Goal: Information Seeking & Learning: Learn about a topic

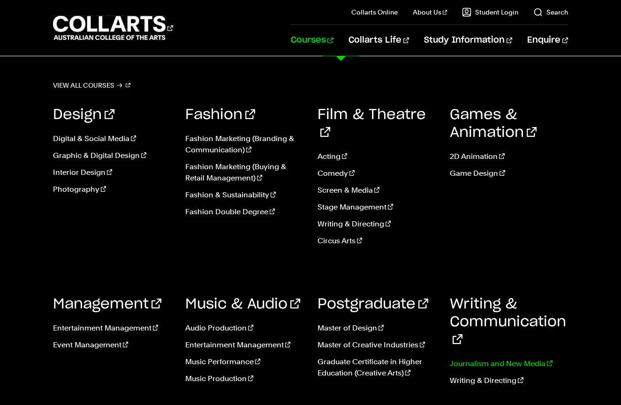
scroll to position [120, 0]
click at [482, 358] on link "Journalism and New Media" at bounding box center [509, 363] width 118 height 11
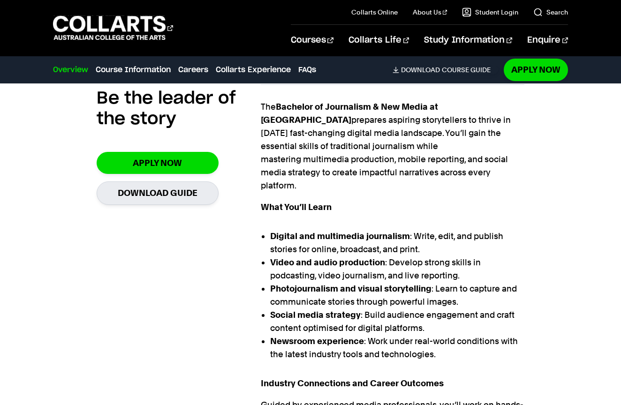
scroll to position [311, 0]
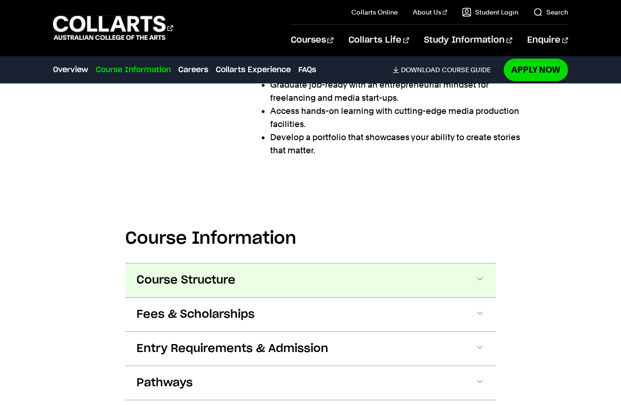
click at [378, 263] on button "Course Structure" at bounding box center [310, 280] width 370 height 34
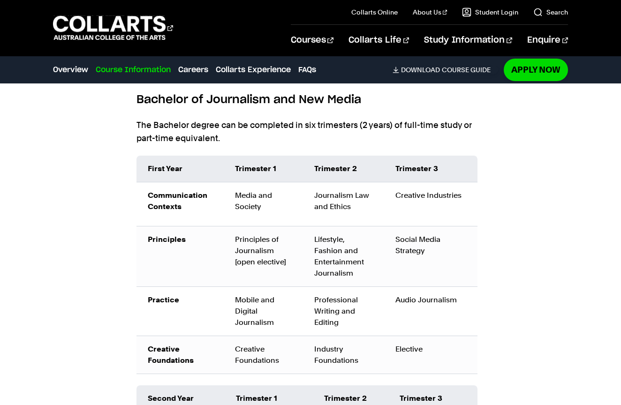
scroll to position [1082, 0]
drag, startPoint x: 315, startPoint y: 258, endPoint x: 345, endPoint y: 286, distance: 41.1
click at [345, 294] on div "Professional Writing and Editing" at bounding box center [343, 311] width 59 height 34
click at [320, 336] on td "Industry Foundations" at bounding box center [343, 355] width 81 height 38
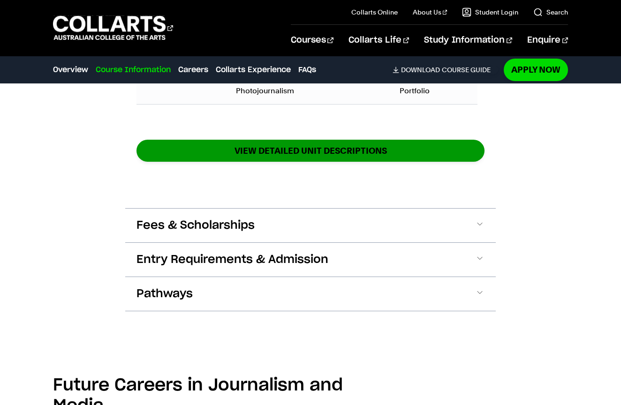
scroll to position [1598, 0]
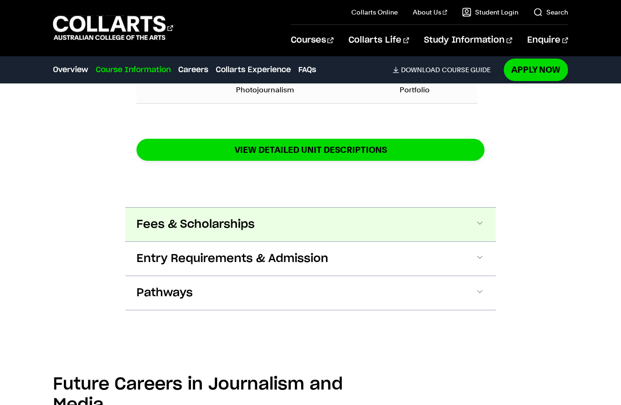
click at [275, 208] on button "Fees & Scholarships" at bounding box center [310, 225] width 370 height 34
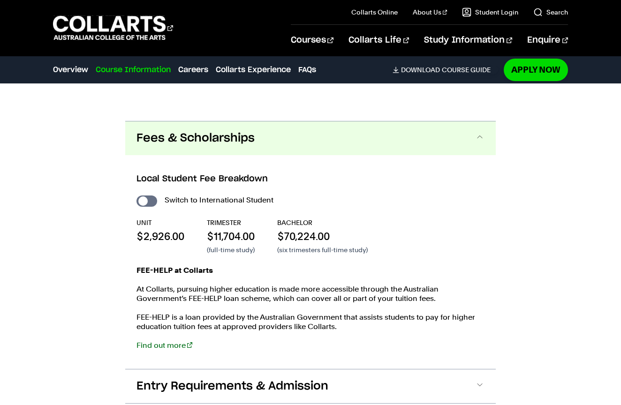
scroll to position [1685, 0]
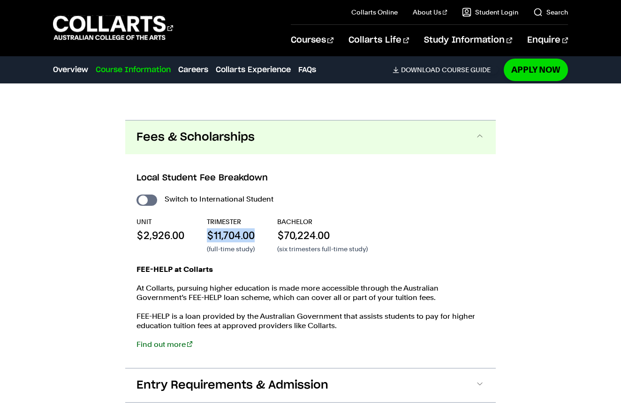
drag, startPoint x: 207, startPoint y: 194, endPoint x: 257, endPoint y: 193, distance: 50.2
click at [257, 217] on div "UNIT $2,926.00 TRIMESTER $11,704.00 (full-time study) BACHELOR $70,224.00 (six …" at bounding box center [310, 235] width 348 height 37
click at [252, 228] on p "$11,704.00" at bounding box center [231, 235] width 48 height 14
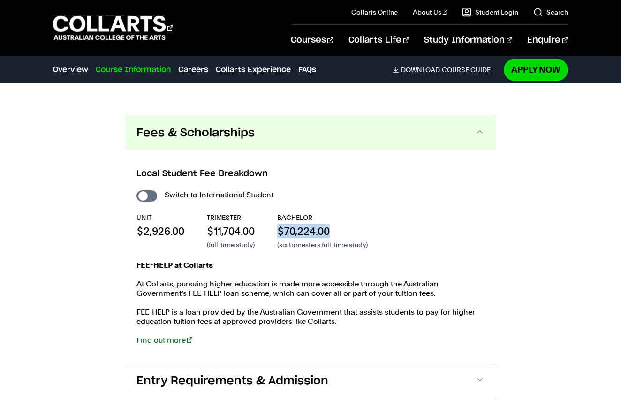
drag, startPoint x: 278, startPoint y: 189, endPoint x: 339, endPoint y: 189, distance: 61.9
click at [339, 213] on div "UNIT $2,926.00 TRIMESTER $11,704.00 (full-time study) BACHELOR $70,224.00 (six …" at bounding box center [310, 231] width 348 height 37
click at [324, 240] on p "(six trimesters full-time study)" at bounding box center [322, 244] width 90 height 9
drag, startPoint x: 284, startPoint y: 191, endPoint x: 331, endPoint y: 191, distance: 46.9
click at [331, 224] on p "$70,224.00" at bounding box center [322, 231] width 90 height 14
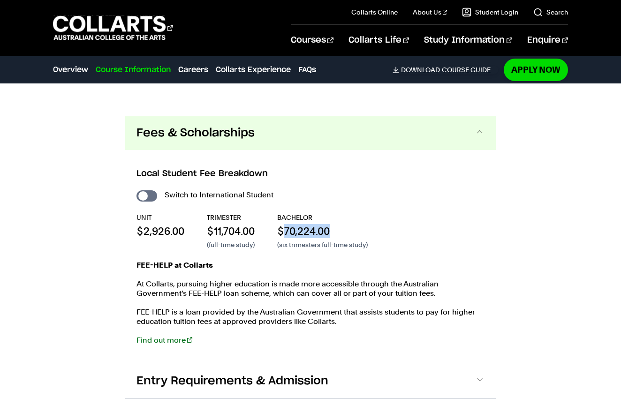
click at [322, 224] on p "$70,224.00" at bounding box center [322, 231] width 90 height 14
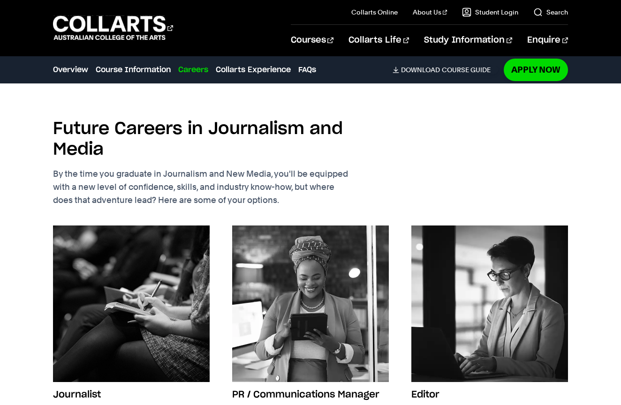
scroll to position [2069, 0]
